Goal: Transaction & Acquisition: Purchase product/service

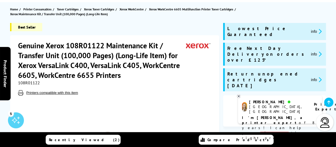
scroll to position [80, 0]
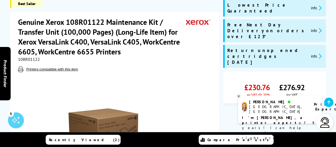
click at [238, 96] on icon at bounding box center [238, 96] width 3 height 4
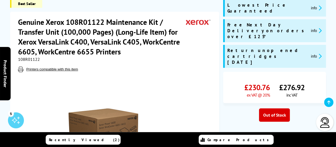
scroll to position [0, 0]
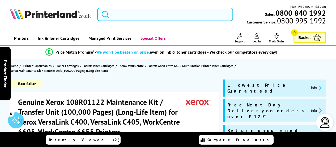
click at [142, 16] on input "search" at bounding box center [165, 14] width 136 height 13
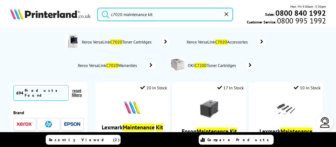
type input "c7020 maintenance kit"
click at [98, 8] on button "submit" at bounding box center [104, 14] width 13 height 12
click at [230, 40] on span "Xerox VersaLink C7020 Accessories" at bounding box center [218, 41] width 64 height 5
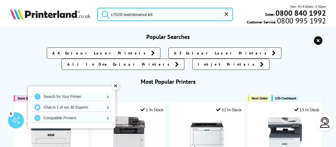
drag, startPoint x: 129, startPoint y: 17, endPoint x: 107, endPoint y: 11, distance: 22.1
click at [107, 11] on form "c7020 maintenance kit" at bounding box center [165, 14] width 136 height 13
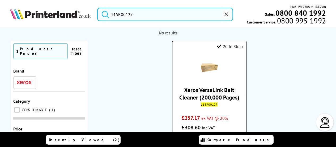
type input "115R00127"
click at [224, 96] on link "Xerox VersaLink Belt Cleaner (200,000 Pages)" at bounding box center [209, 93] width 60 height 15
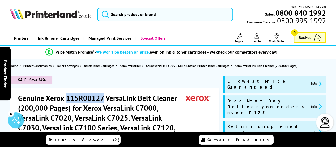
drag, startPoint x: 104, startPoint y: 97, endPoint x: 68, endPoint y: 97, distance: 36.2
click at [68, 97] on h1 "Genuine Xerox 115R00127 VersaLink Belt Cleaner (200,000 Pages) for Xerox VersaL…" at bounding box center [102, 117] width 168 height 49
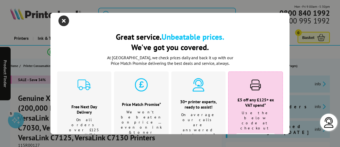
click at [61, 25] on icon "close modal" at bounding box center [63, 20] width 11 height 11
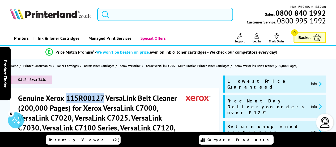
click at [132, 15] on input "search" at bounding box center [165, 14] width 136 height 13
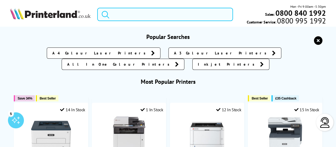
paste input "Genuine Xerox 115R00127 Intermediate Transfer Belt Unit"
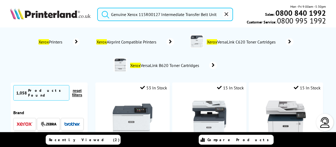
type input "Genuine Xerox 115R00127 Intermediate Transfer Belt Unit"
click at [98, 8] on button "submit" at bounding box center [104, 14] width 13 height 12
